Goal: Task Accomplishment & Management: Use online tool/utility

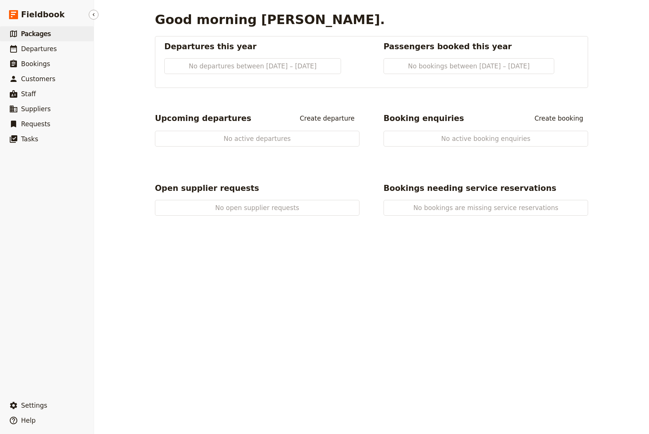
click at [33, 30] on span "Packages" at bounding box center [36, 34] width 30 height 8
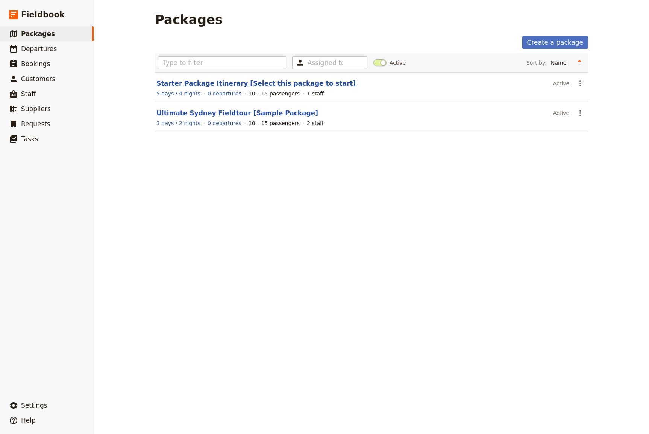
click at [196, 82] on link "Starter Package Itinerary [Select this package to start]" at bounding box center [255, 84] width 199 height 8
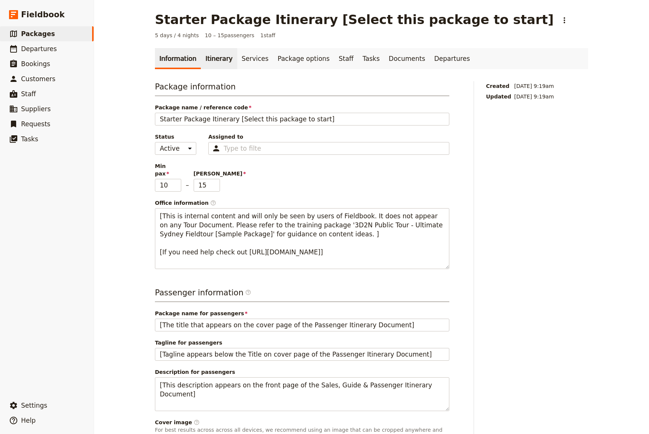
click at [207, 57] on link "Itinerary" at bounding box center [219, 58] width 36 height 21
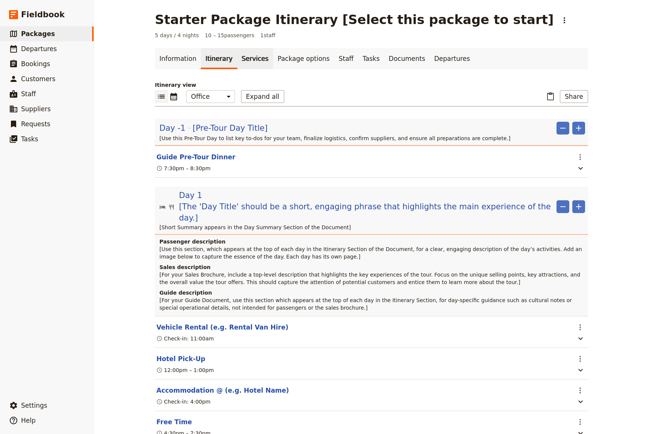
click at [247, 58] on link "Services" at bounding box center [255, 58] width 36 height 21
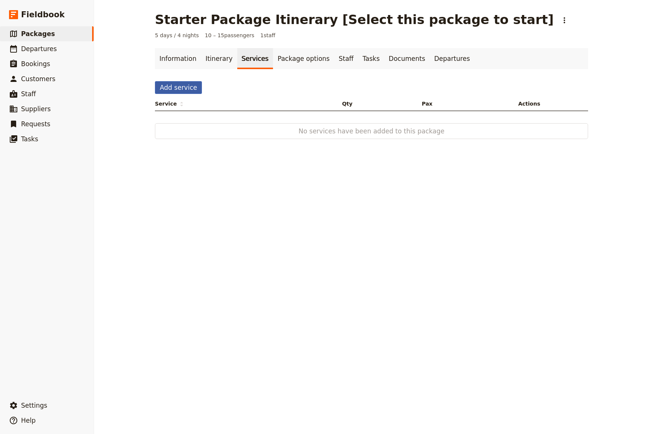
click at [179, 85] on button "Add service" at bounding box center [178, 87] width 47 height 13
select select "6"
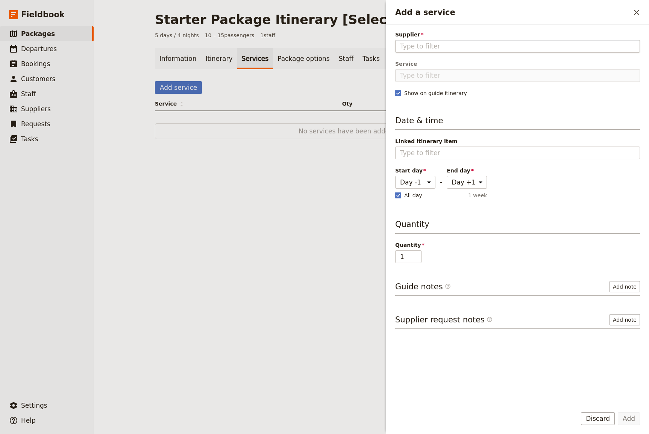
click at [437, 47] on input "Supplier" at bounding box center [517, 46] width 235 height 9
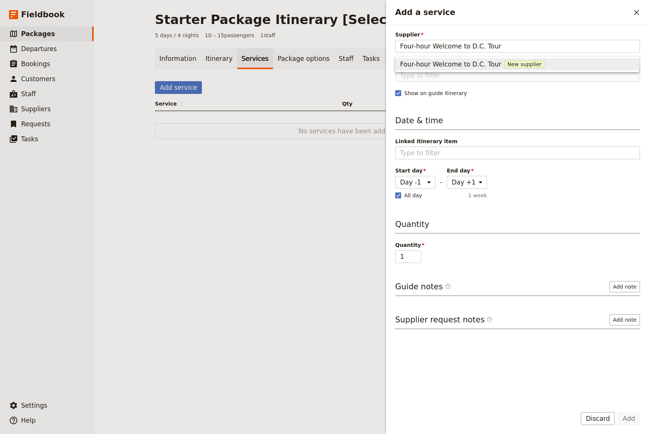
click at [433, 62] on span "Four-hour Welcome to D.C. Tour" at bounding box center [450, 64] width 101 height 9
type input "Four-hour Welcome to D.C. Tour"
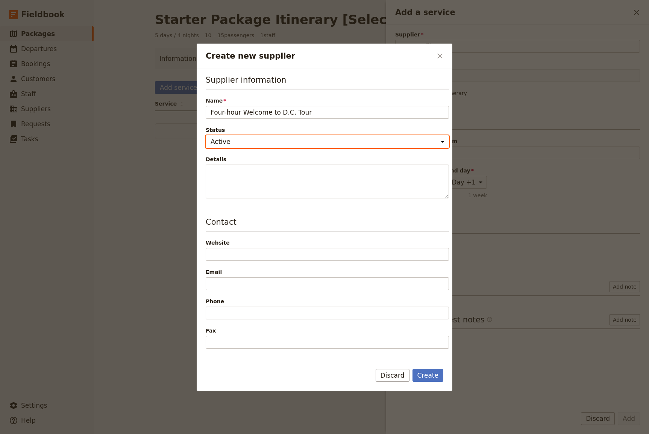
click at [254, 144] on select "Active Inactive" at bounding box center [327, 141] width 243 height 13
click at [206, 135] on select "Active Inactive" at bounding box center [327, 141] width 243 height 13
click at [387, 373] on button "Discard" at bounding box center [393, 375] width 34 height 13
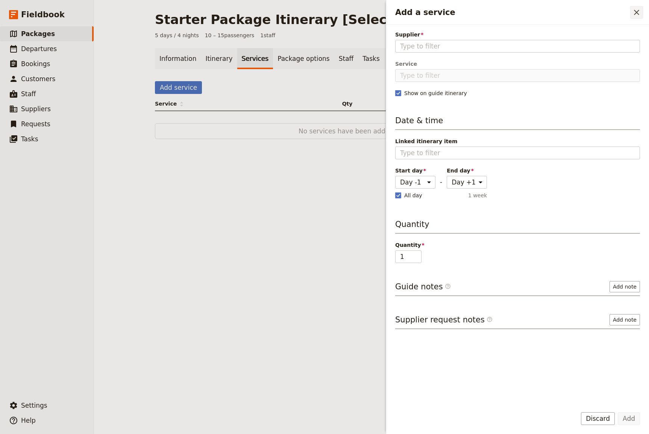
click at [639, 11] on icon "Close drawer" at bounding box center [636, 12] width 9 height 9
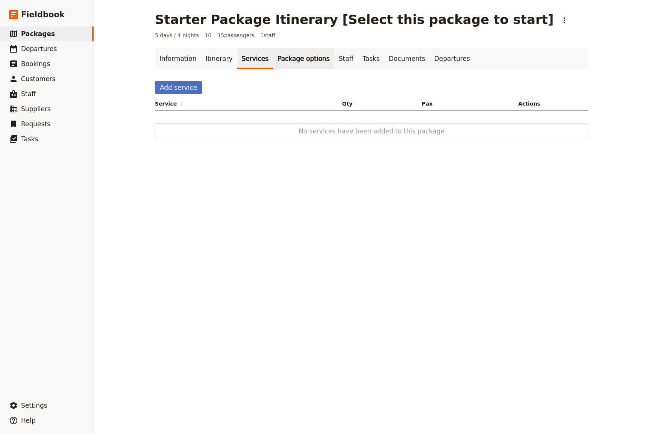
click at [288, 61] on link "Package options" at bounding box center [303, 58] width 61 height 21
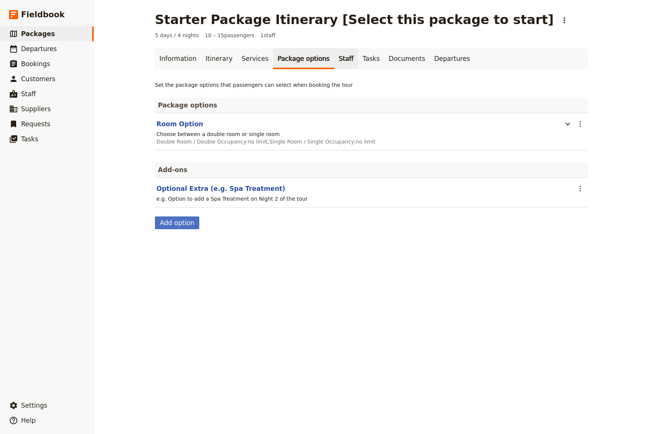
click at [334, 59] on link "Staff" at bounding box center [346, 58] width 24 height 21
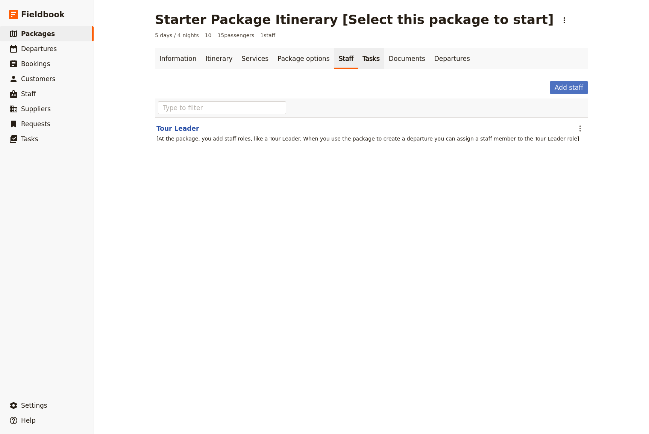
click at [358, 59] on link "Tasks" at bounding box center [371, 58] width 26 height 21
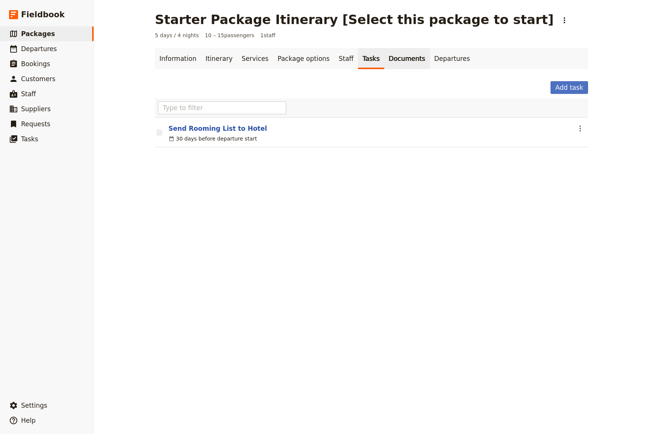
click at [386, 60] on link "Documents" at bounding box center [406, 58] width 45 height 21
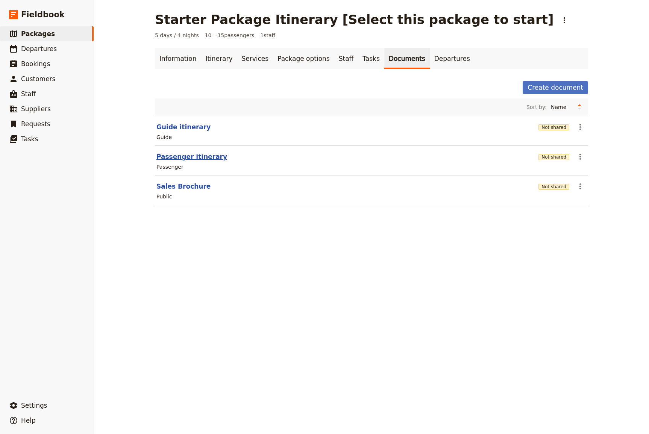
click at [189, 160] on button "Passenger itinerary" at bounding box center [191, 156] width 71 height 9
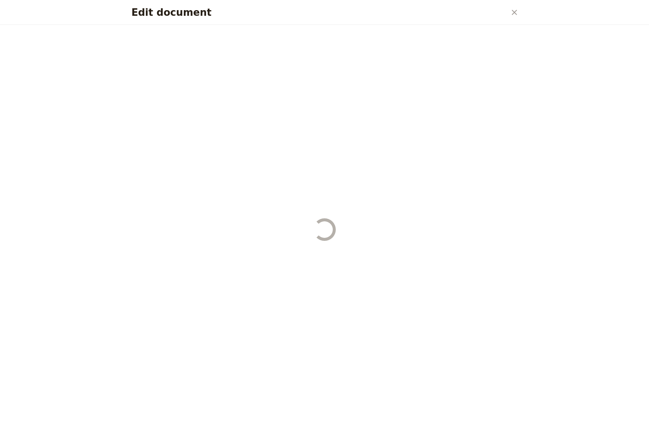
select select "PASSENGER"
select select "RUN_SHEET"
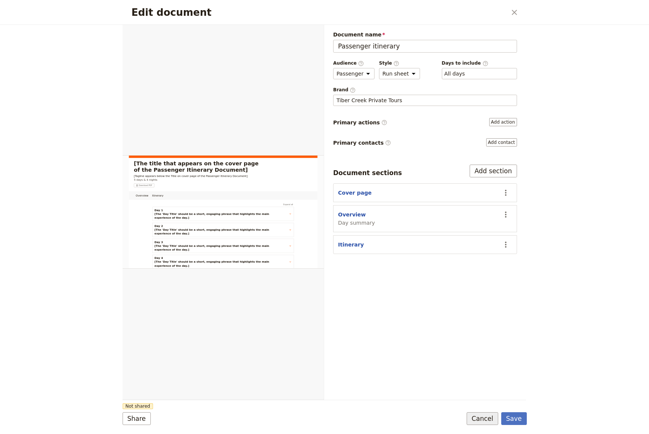
click at [486, 416] on button "Cancel" at bounding box center [482, 418] width 32 height 13
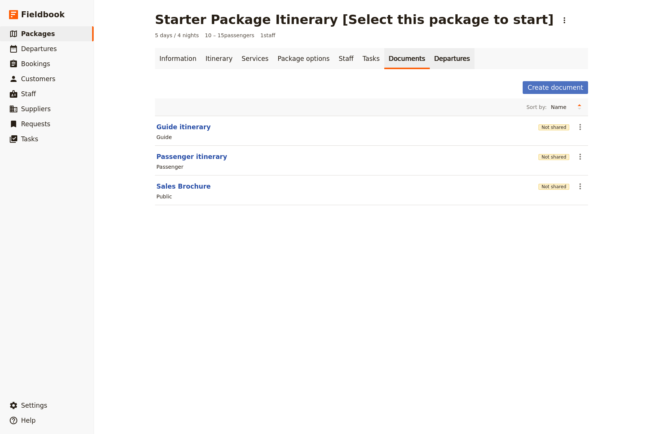
click at [430, 58] on link "Departures" at bounding box center [452, 58] width 45 height 21
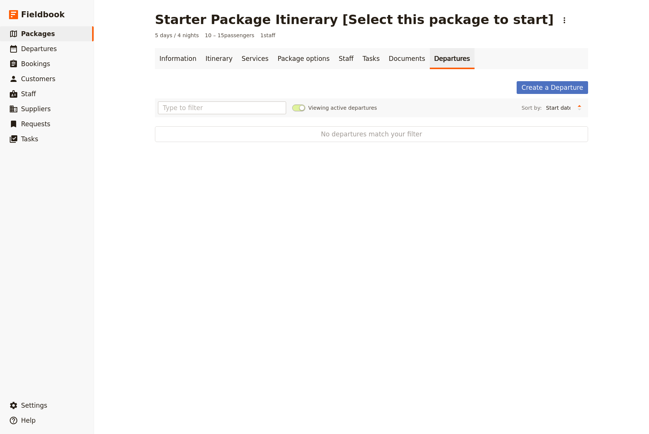
click at [162, 276] on div "Starter Package Itinerary [Select this package to start] ​ 5 days / 4 nights 10…" at bounding box center [371, 217] width 555 height 434
